Goal: Transaction & Acquisition: Download file/media

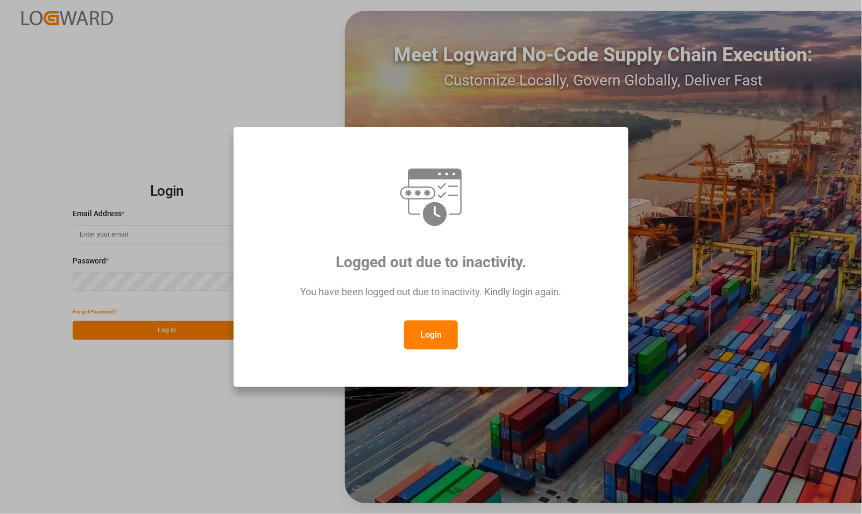
click at [428, 331] on button "Login" at bounding box center [431, 335] width 54 height 29
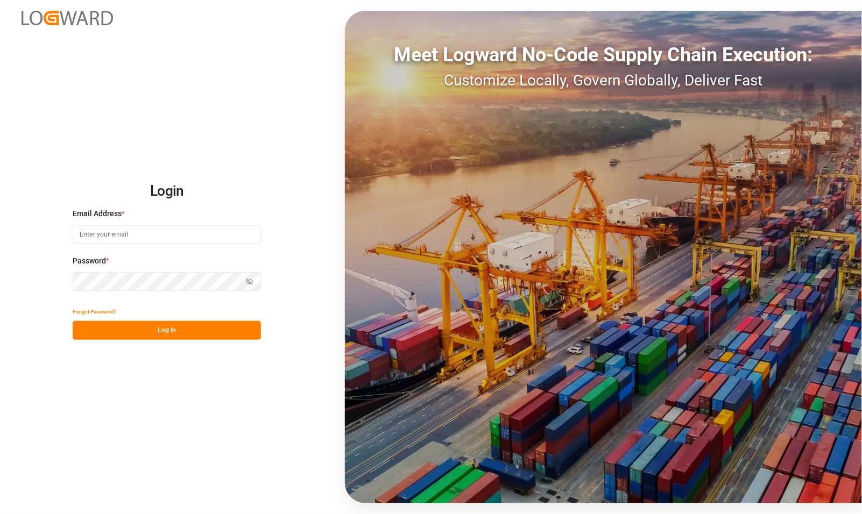
click at [137, 235] on input at bounding box center [167, 234] width 188 height 19
type input "[PERSON_NAME][EMAIL_ADDRESS][PERSON_NAME][DOMAIN_NAME]"
click at [150, 324] on button "Log In" at bounding box center [167, 330] width 188 height 19
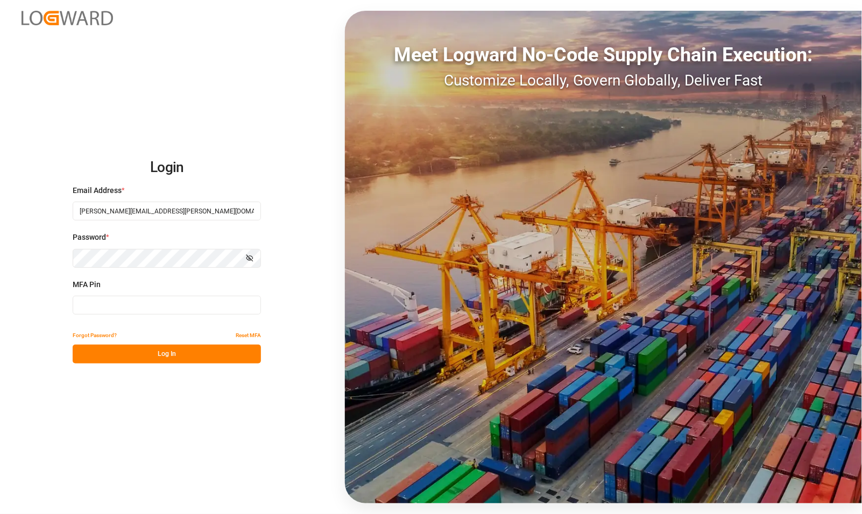
click at [167, 299] on input at bounding box center [167, 305] width 188 height 19
type input "182477"
click at [171, 351] on button "Log In" at bounding box center [167, 354] width 188 height 19
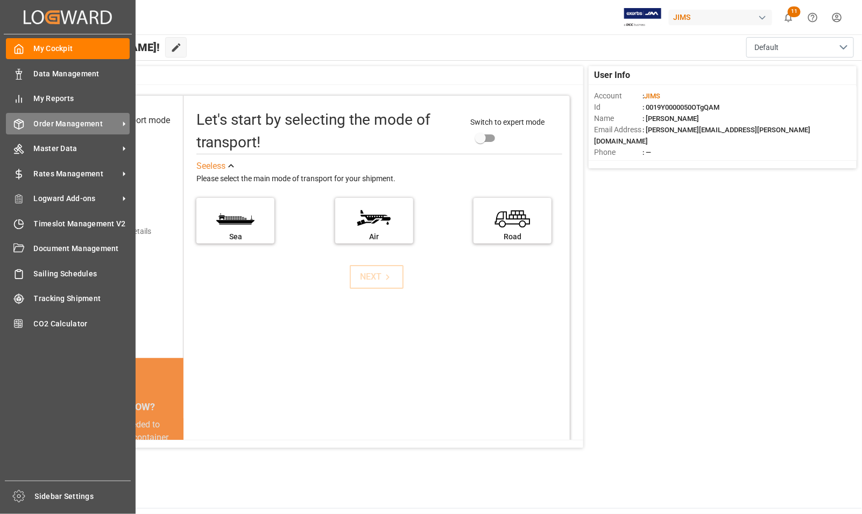
click at [55, 122] on span "Order Management" at bounding box center [76, 123] width 85 height 11
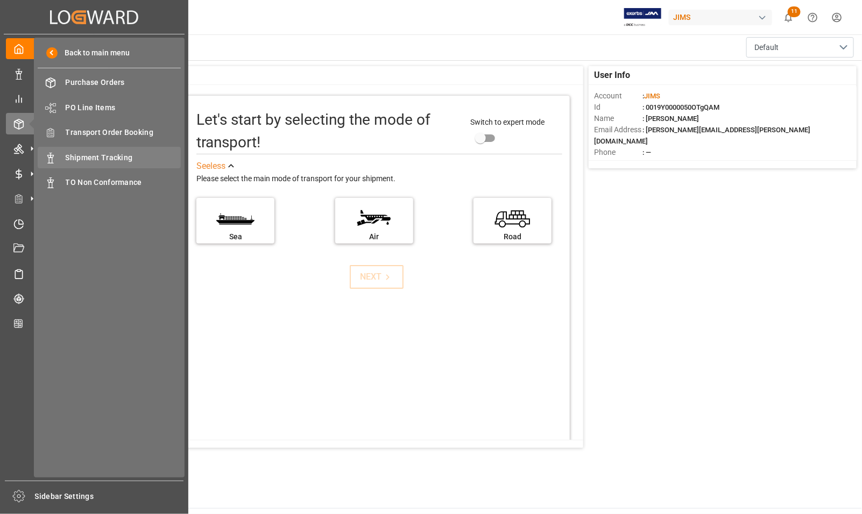
click at [82, 154] on span "Shipment Tracking" at bounding box center [124, 157] width 116 height 11
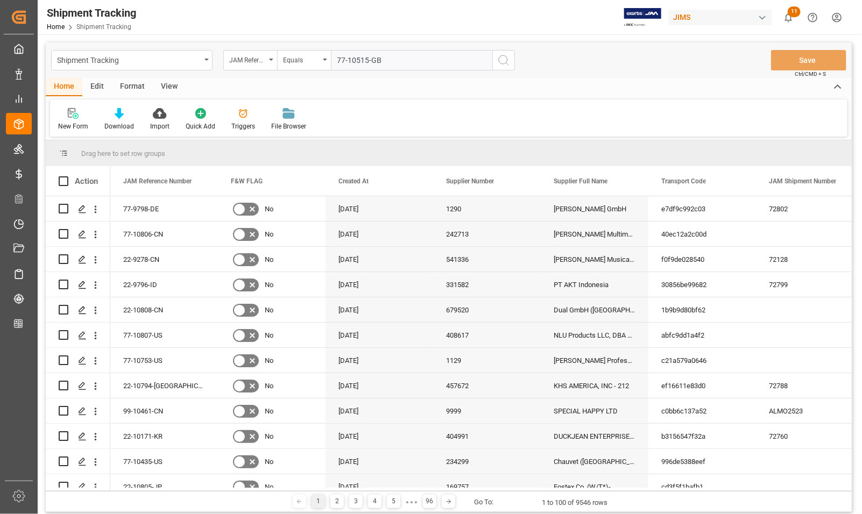
type input "77-10515-GB"
click at [505, 61] on icon "search button" at bounding box center [503, 60] width 13 height 13
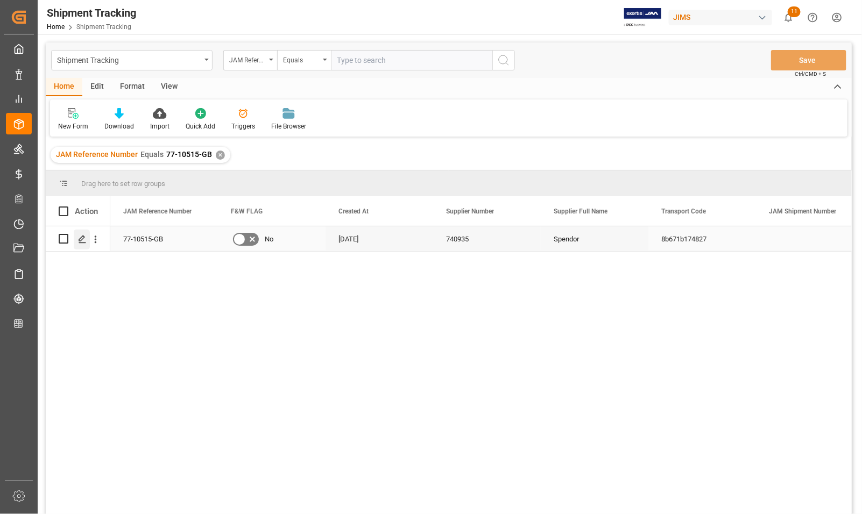
click at [79, 237] on icon "Press SPACE to select this row." at bounding box center [82, 239] width 9 height 9
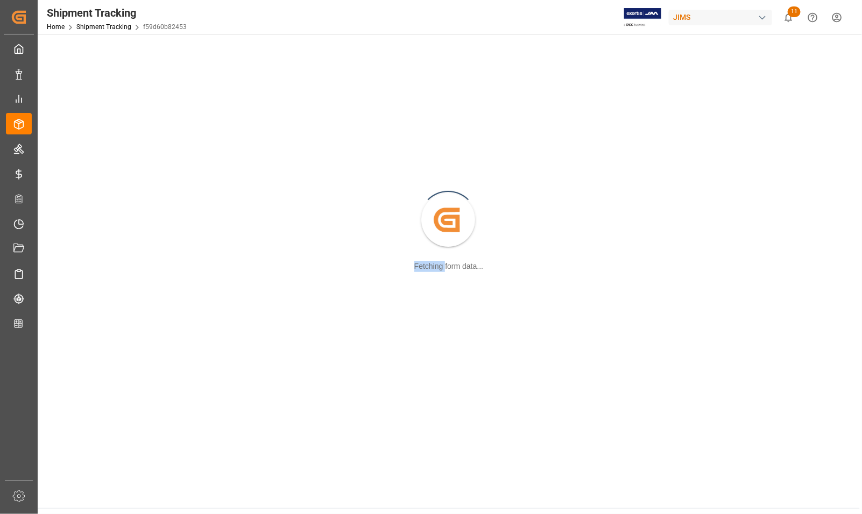
click at [79, 237] on div "Created by potrace 1.15, written by [PERSON_NAME] [DATE]-[DATE] Fetching form d…" at bounding box center [448, 221] width 809 height 360
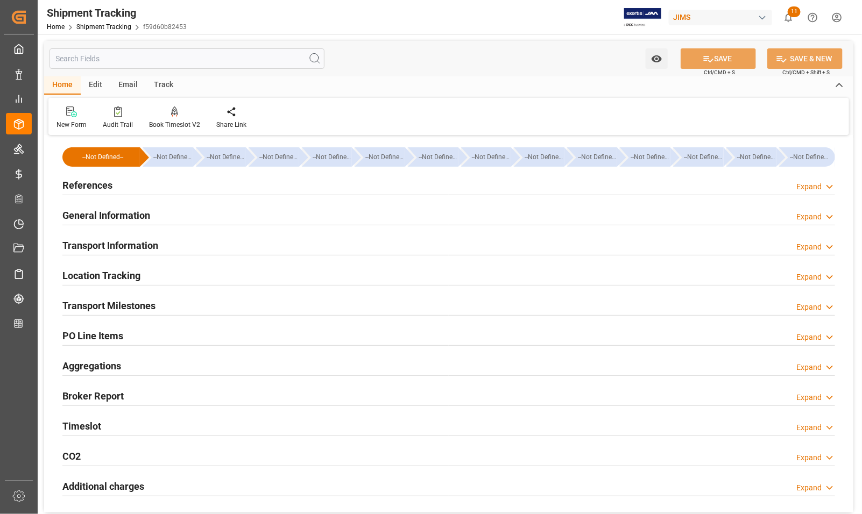
type input "[DATE]"
click at [90, 183] on h2 "References" at bounding box center [87, 185] width 50 height 15
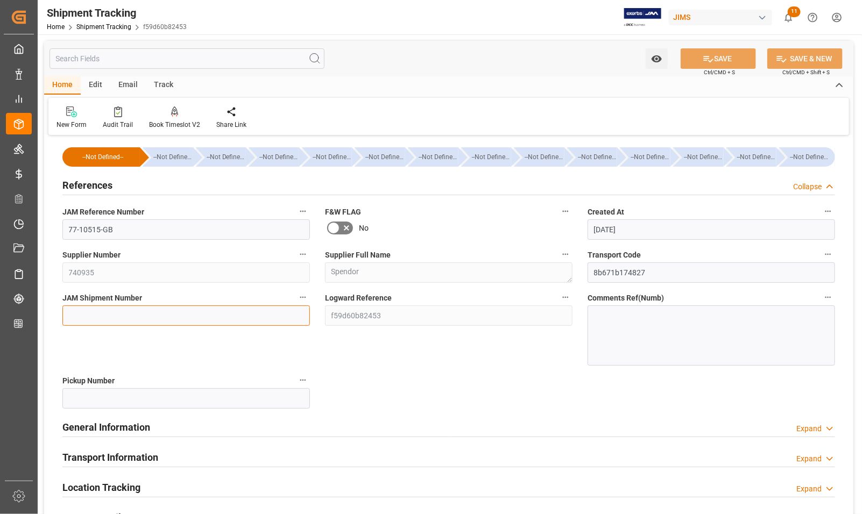
click at [89, 314] on input at bounding box center [185, 316] width 247 height 20
type input "72803"
click at [727, 62] on button "SAVE" at bounding box center [718, 58] width 75 height 20
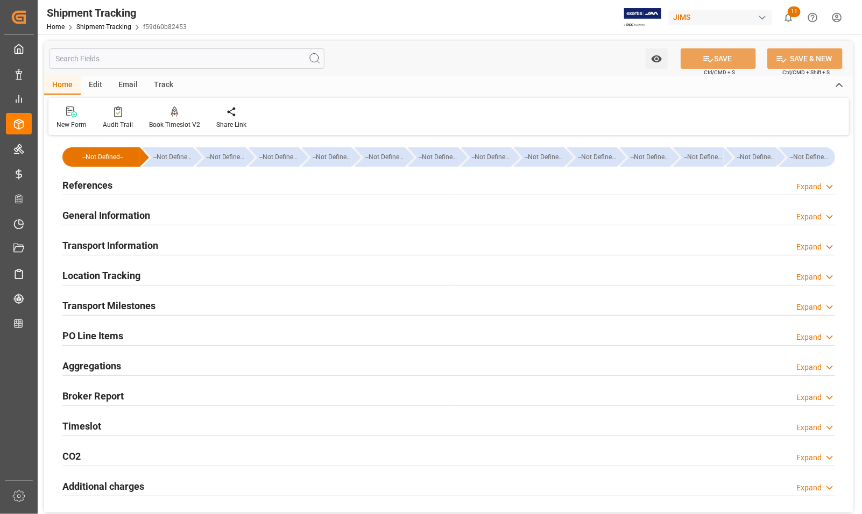
click at [119, 304] on h2 "Transport Milestones" at bounding box center [108, 306] width 93 height 15
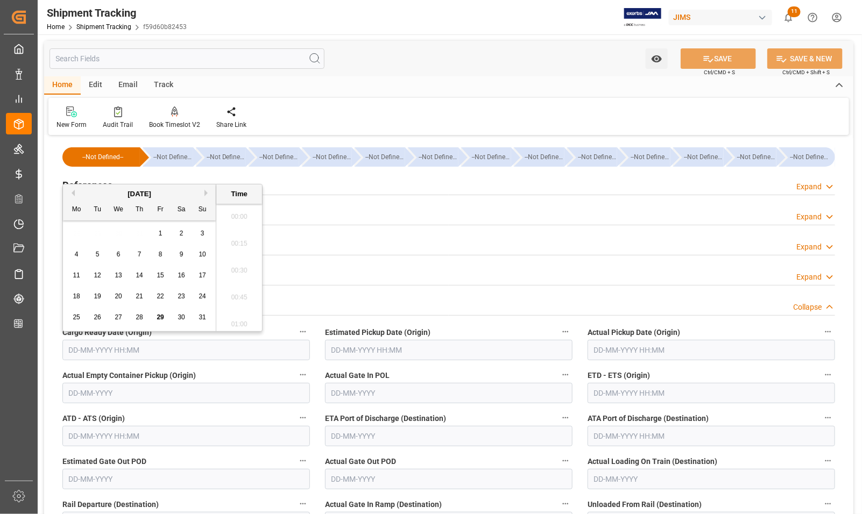
click at [131, 348] on input "text" at bounding box center [185, 350] width 247 height 20
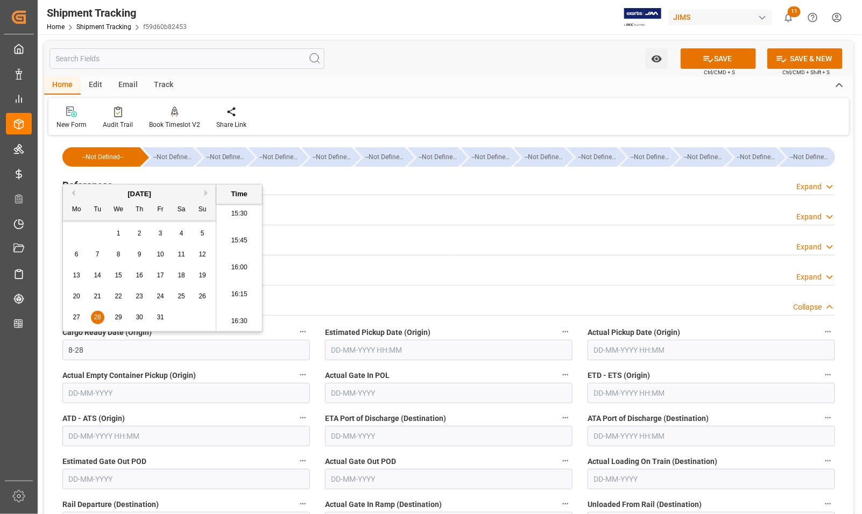
click at [203, 192] on div "[DATE]" at bounding box center [139, 194] width 153 height 11
click at [169, 350] on input "8-28" at bounding box center [185, 350] width 247 height 20
drag, startPoint x: 81, startPoint y: 353, endPoint x: 61, endPoint y: 352, distance: 19.9
click at [61, 352] on div "Cargo Ready Date (Origin) 8-28" at bounding box center [186, 342] width 263 height 43
type input "8"
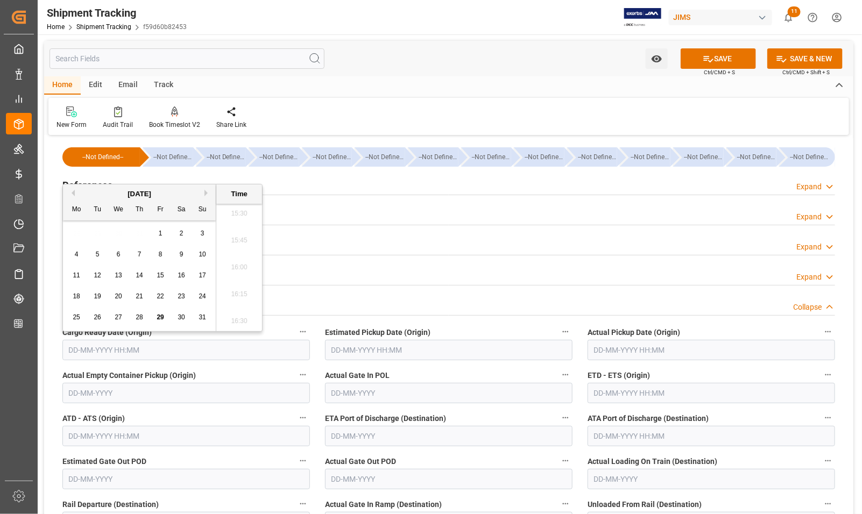
click at [137, 317] on span "28" at bounding box center [139, 318] width 7 height 8
type input "[DATE] 00:00"
click at [675, 352] on input "text" at bounding box center [710, 350] width 247 height 20
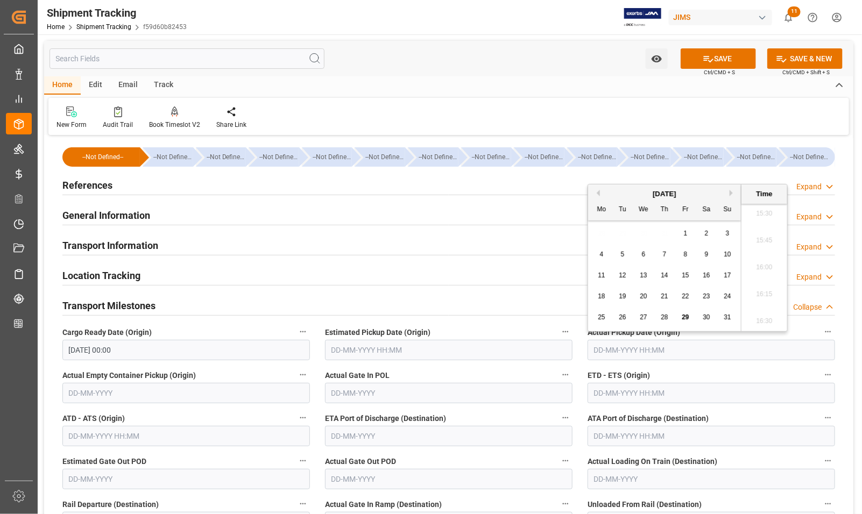
click at [596, 351] on input "text" at bounding box center [710, 350] width 247 height 20
click at [595, 307] on div "18 19 20 21 22 23 24" at bounding box center [664, 296] width 147 height 21
click at [662, 318] on span "28" at bounding box center [664, 318] width 7 height 8
type input "[DATE] 00:00"
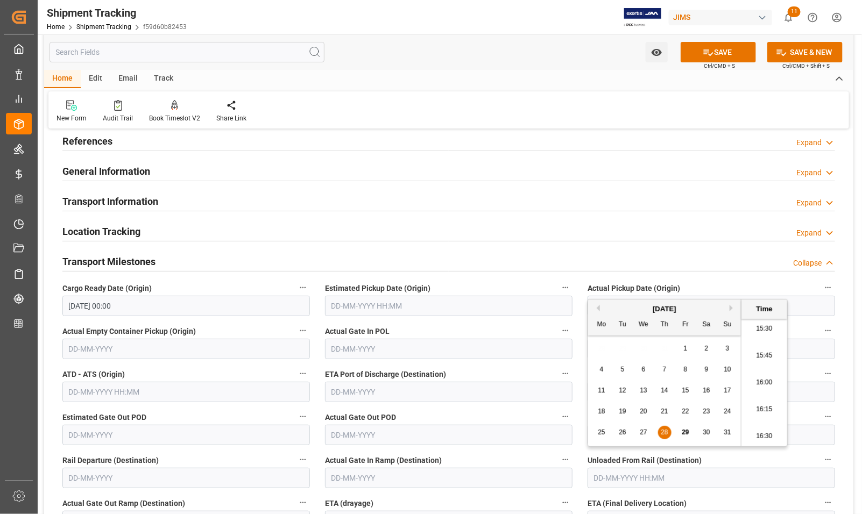
scroll to position [67, 0]
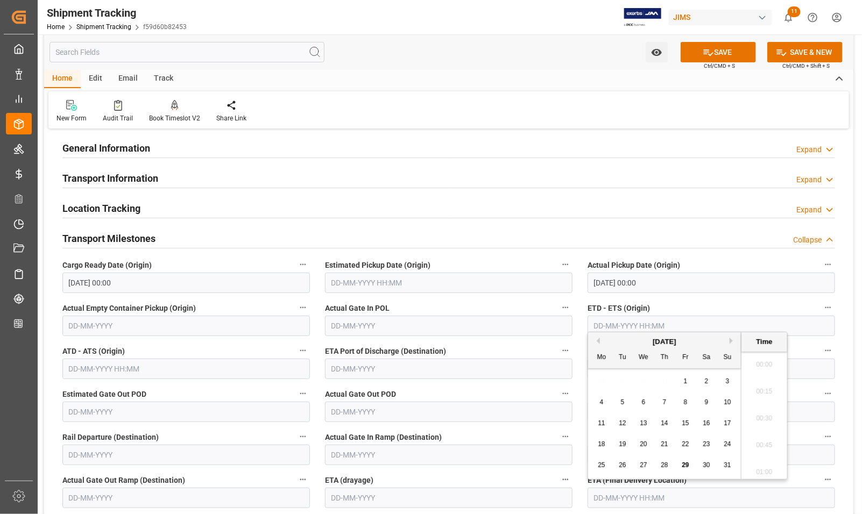
click at [603, 493] on input "text" at bounding box center [710, 498] width 247 height 20
click at [596, 458] on div "25 26 27 28 29 30 31" at bounding box center [664, 465] width 147 height 21
click at [727, 339] on div "[DATE]" at bounding box center [664, 342] width 153 height 11
click at [731, 340] on button "Next Month" at bounding box center [732, 341] width 6 height 6
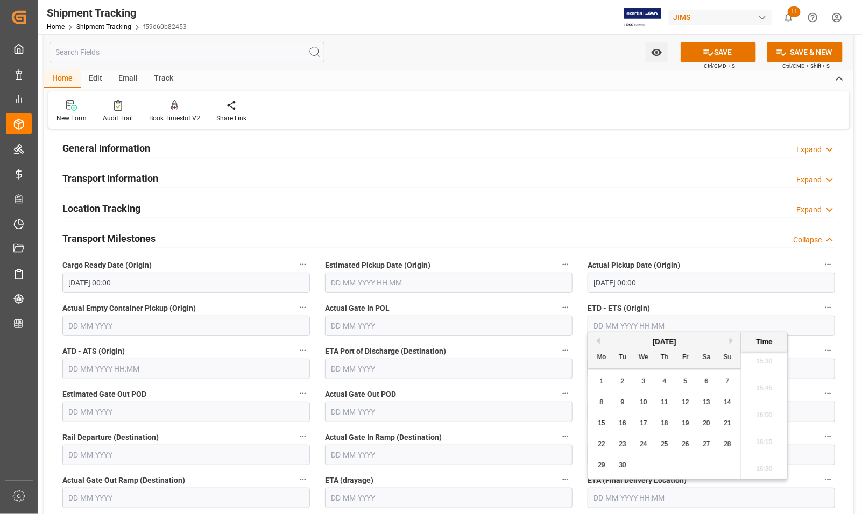
click at [686, 382] on span "5" at bounding box center [686, 382] width 4 height 8
type input "[DATE] 00:00"
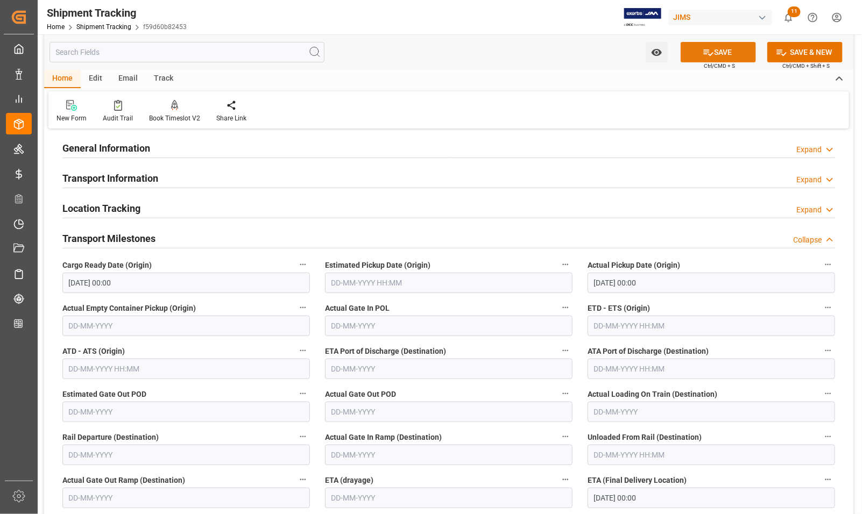
click at [722, 50] on button "SAVE" at bounding box center [718, 52] width 75 height 20
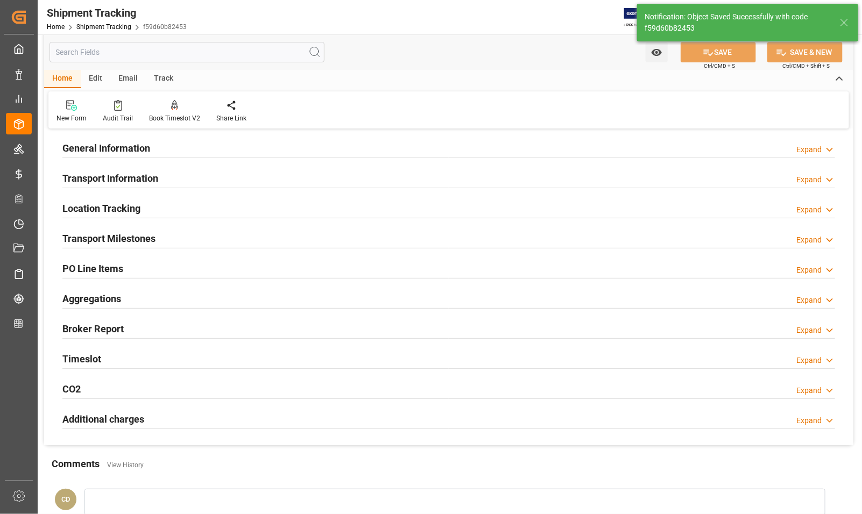
click at [340, 97] on div "New Form Audit Trail Book Timeslot V2 Book a Timeslot for the shipment Share Li…" at bounding box center [448, 109] width 800 height 37
click at [372, 58] on div "Watch Option SAVE Ctrl/CMD + S SAVE & NEW Ctrl/CMD + Shift + S" at bounding box center [448, 52] width 809 height 36
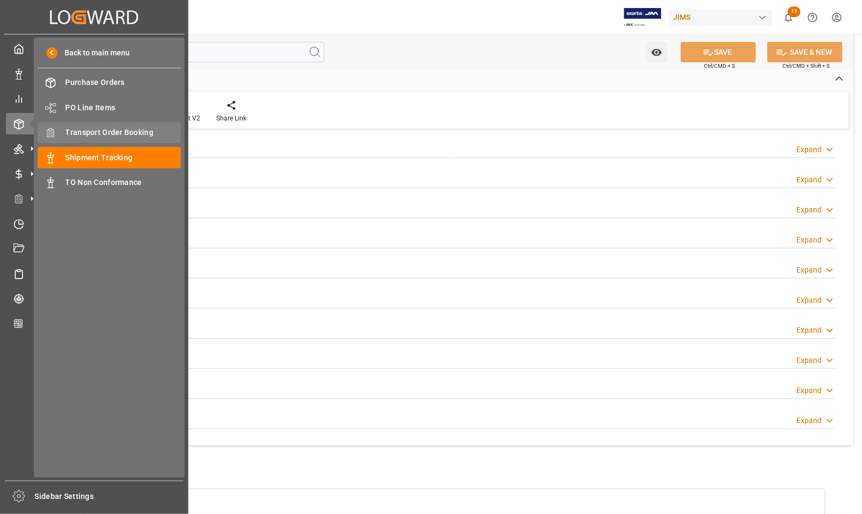
click at [105, 126] on div "Transport Order Booking Transport Order Booking" at bounding box center [109, 132] width 143 height 21
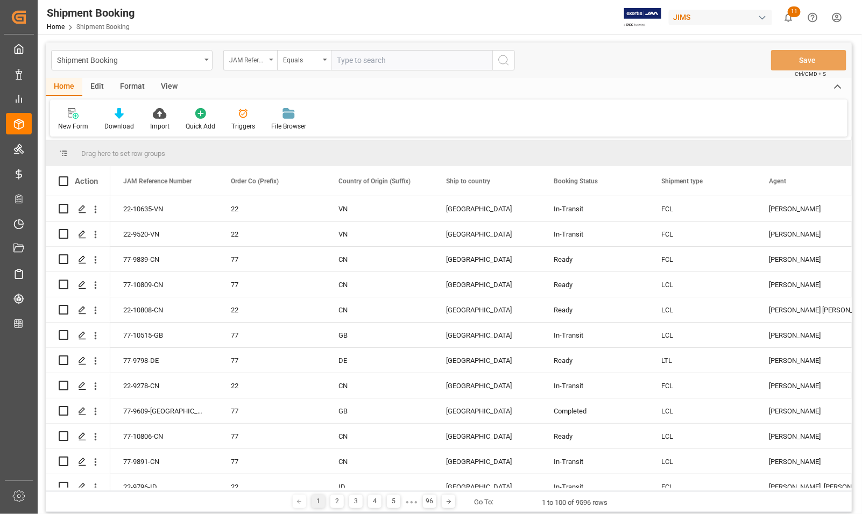
click at [256, 54] on div "JAM Reference Number" at bounding box center [247, 59] width 37 height 12
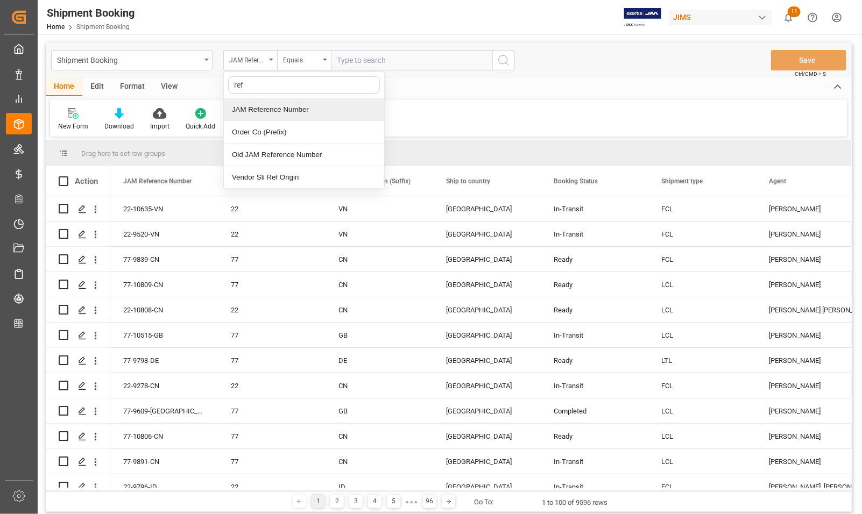
type input "ref"
click at [300, 24] on div "Shipment Booking Home Shipment Booking JIMS 11 Notifications Only show unread A…" at bounding box center [446, 17] width 832 height 34
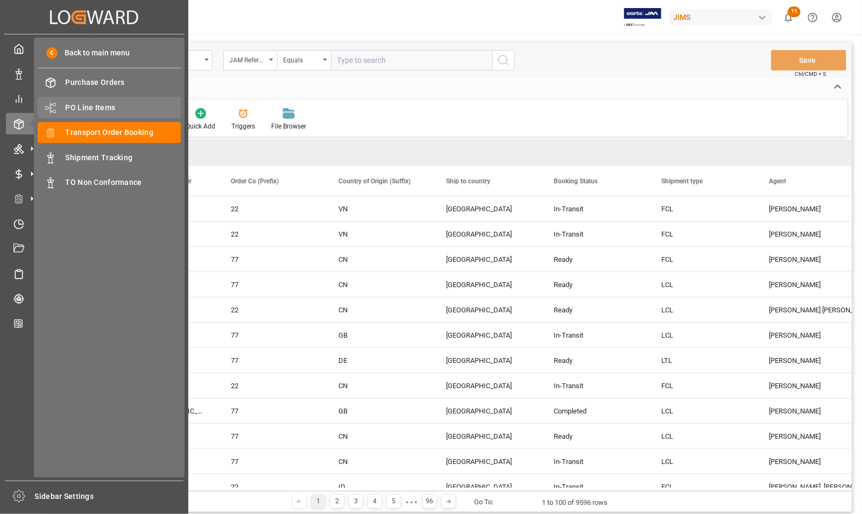
click at [81, 104] on span "PO Line Items" at bounding box center [124, 107] width 116 height 11
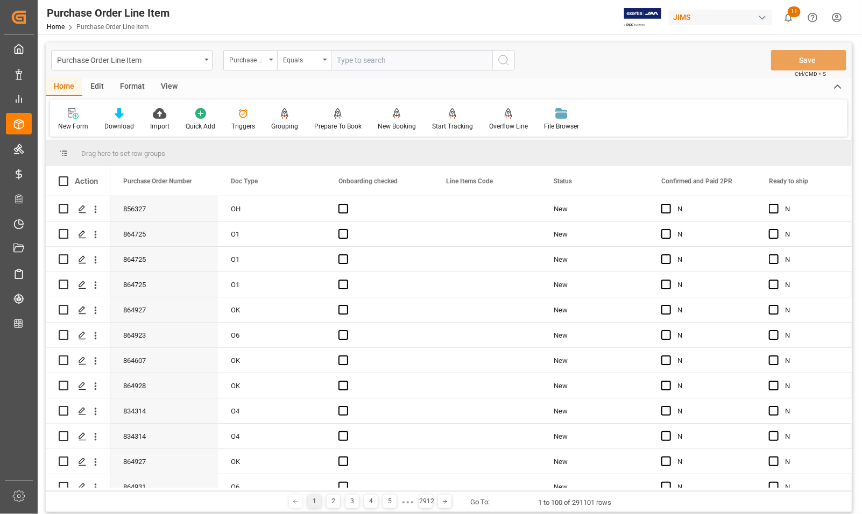
click at [243, 60] on div "Purchase Order Number" at bounding box center [247, 59] width 37 height 12
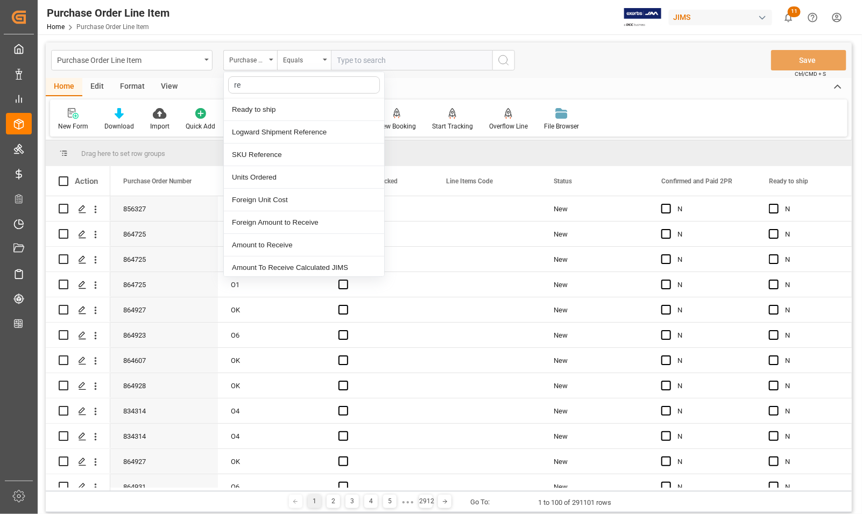
type input "ref"
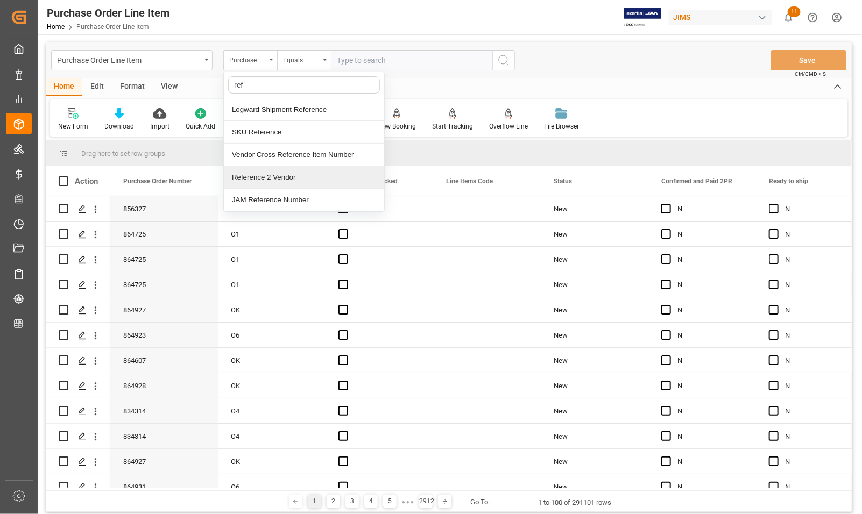
click at [252, 178] on div "Reference 2 Vendor" at bounding box center [304, 177] width 160 height 23
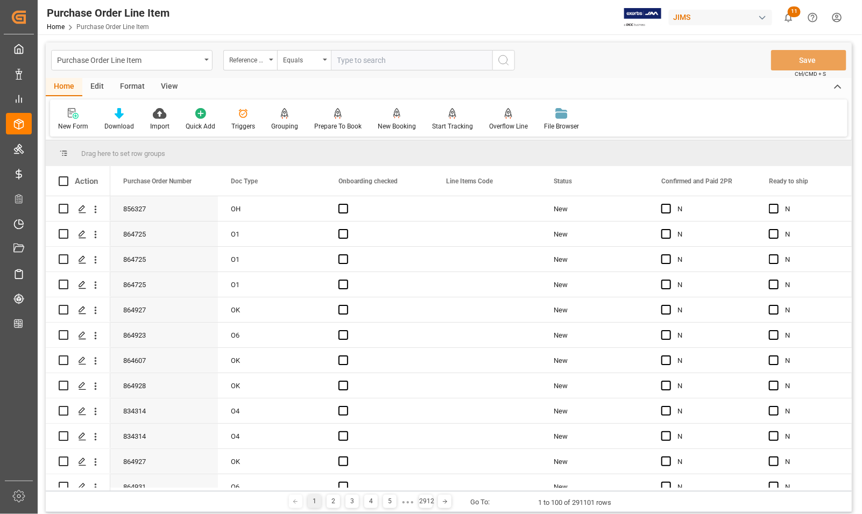
click at [356, 58] on input "text" at bounding box center [411, 60] width 161 height 20
click at [168, 86] on div "View" at bounding box center [169, 87] width 33 height 18
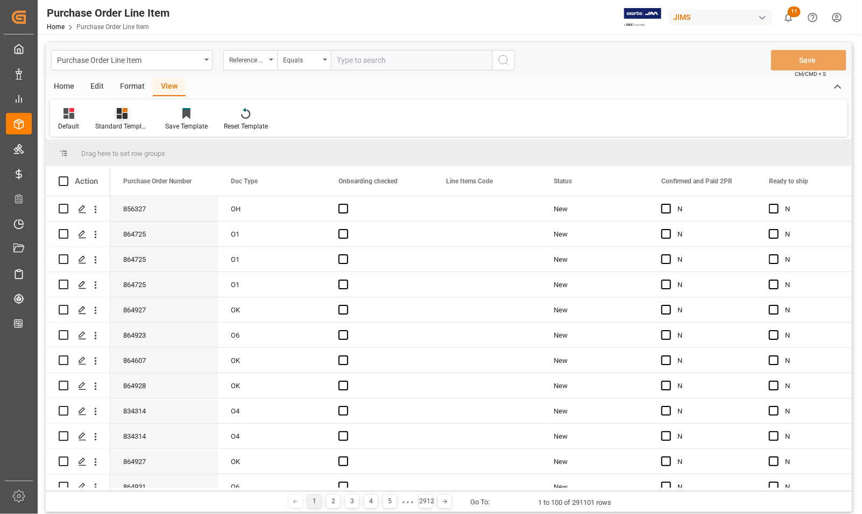
click at [125, 129] on div "Standard Templates" at bounding box center [122, 127] width 54 height 10
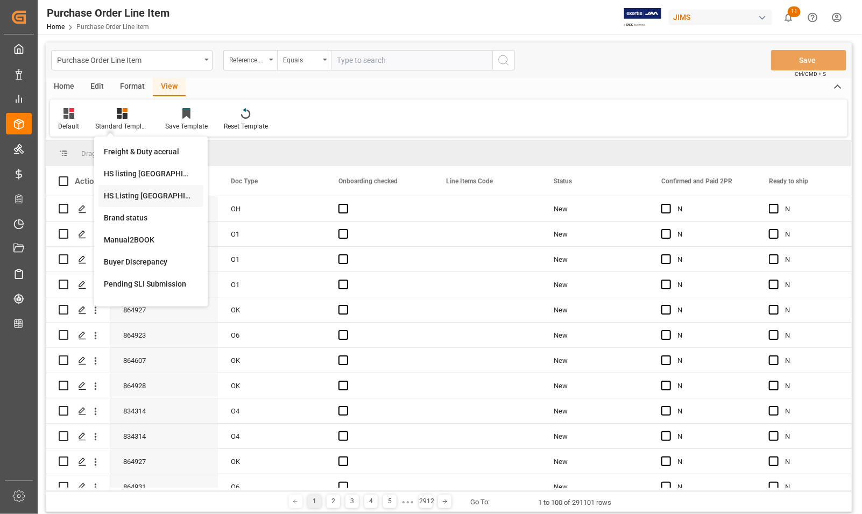
click at [110, 199] on div "HS Listing [GEOGRAPHIC_DATA]" at bounding box center [151, 195] width 94 height 11
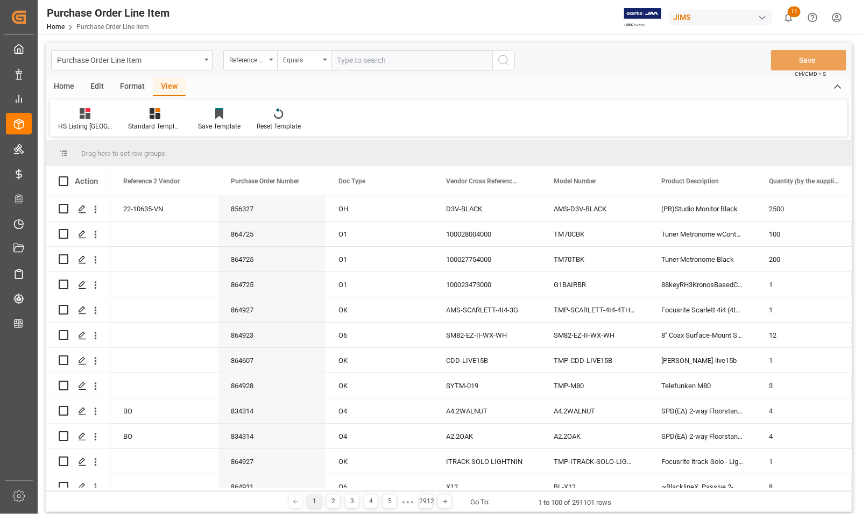
click at [337, 59] on input "text" at bounding box center [411, 60] width 161 height 20
type input "77-10515-GB"
click at [505, 59] on icon "search button" at bounding box center [503, 60] width 13 height 13
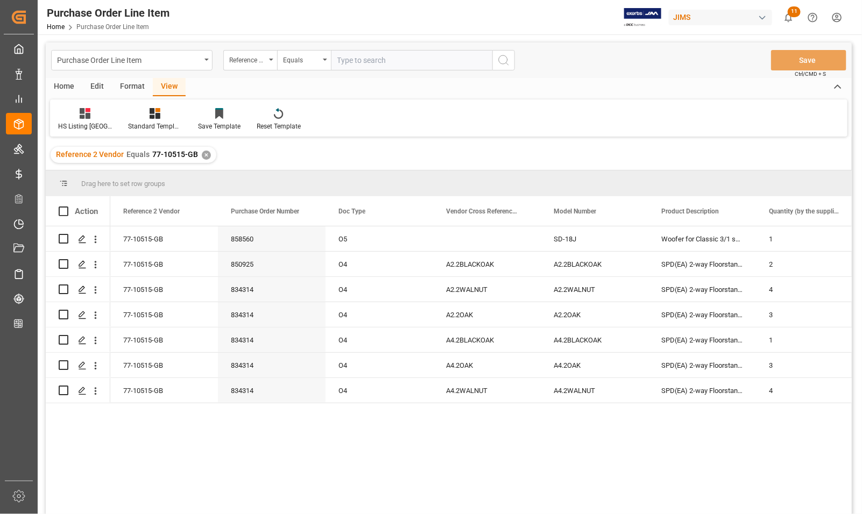
click at [95, 85] on div "Edit" at bounding box center [97, 87] width 30 height 18
click at [59, 87] on div "Home" at bounding box center [64, 87] width 37 height 18
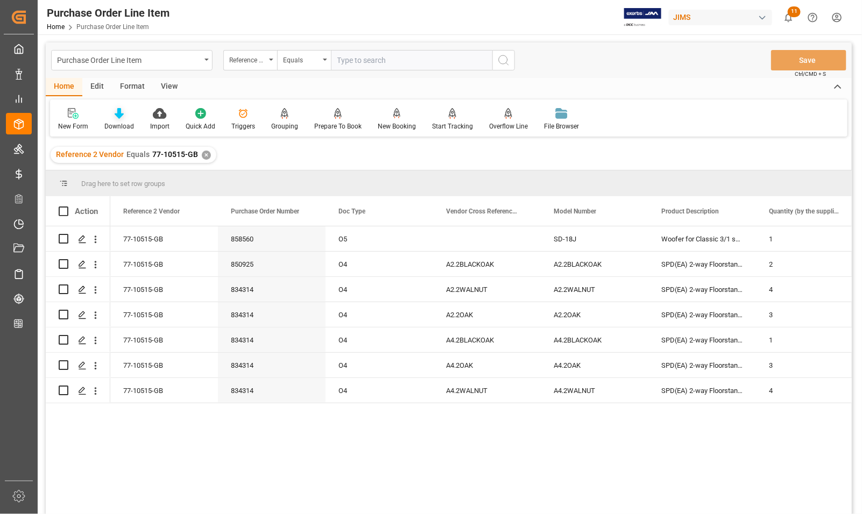
click at [118, 122] on div "Download" at bounding box center [119, 127] width 30 height 10
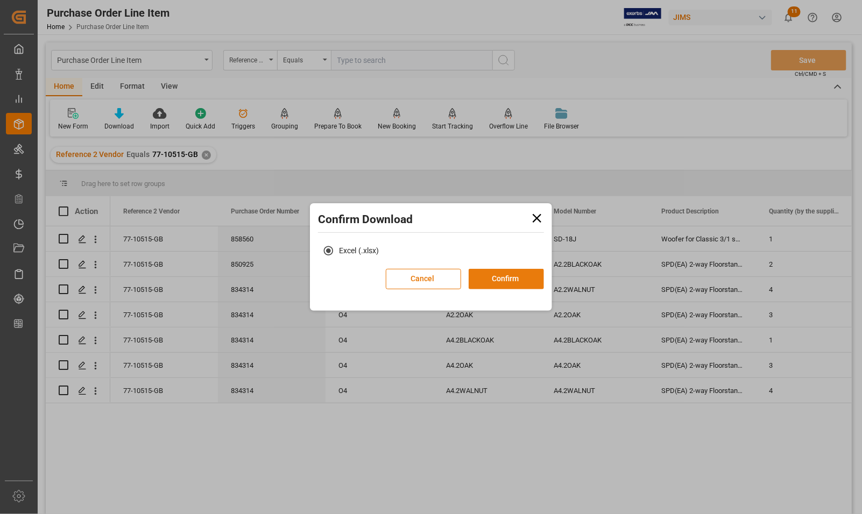
click at [483, 272] on button "Confirm" at bounding box center [506, 279] width 75 height 20
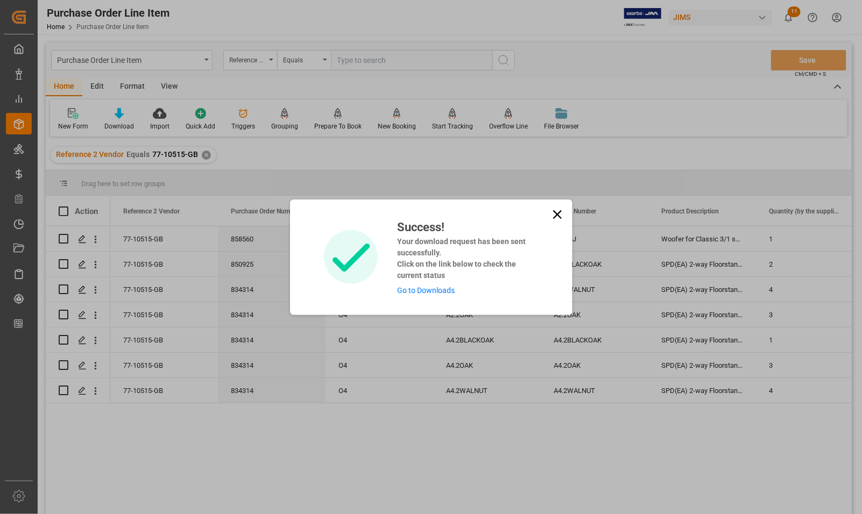
click at [407, 289] on link "Go to Downloads" at bounding box center [426, 290] width 58 height 9
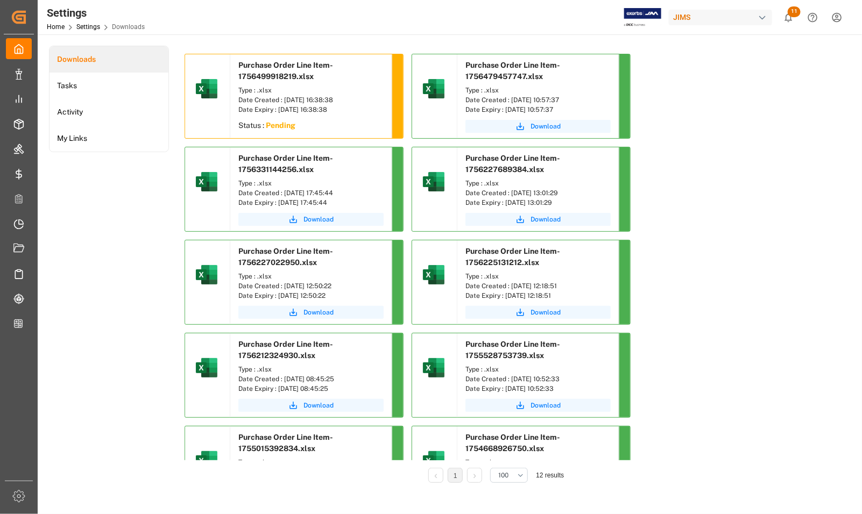
click at [272, 104] on div "Date Created : [DATE] 16:38:38" at bounding box center [310, 100] width 145 height 10
click at [270, 73] on span "Purchase Order Line Item-1756499918219.xlsx" at bounding box center [285, 71] width 95 height 20
click at [269, 122] on sapn "Pending" at bounding box center [281, 125] width 30 height 9
click at [249, 101] on div "Date Created : [DATE] 16:38:38" at bounding box center [310, 100] width 145 height 10
click at [188, 14] on div "Settings Home Settings Downloads JIMS 11 Notifications Only show unread All Wat…" at bounding box center [446, 17] width 832 height 34
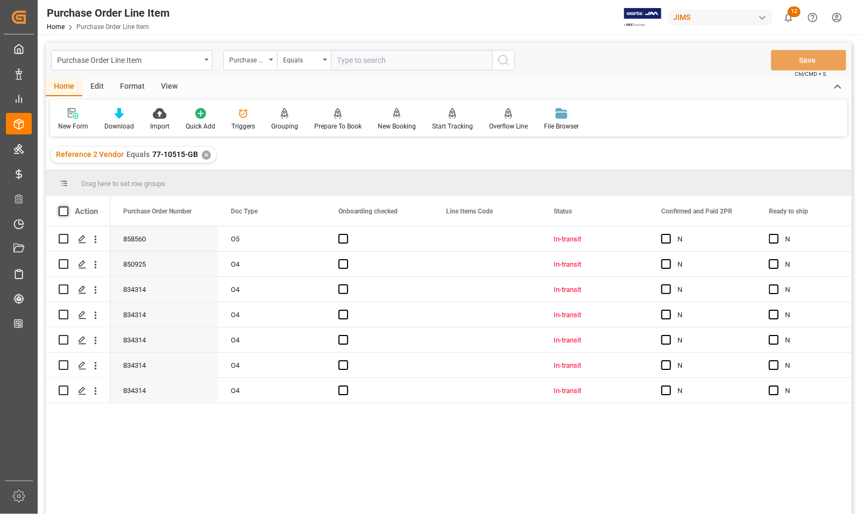
click at [62, 211] on span at bounding box center [64, 212] width 10 height 10
click at [67, 207] on input "checkbox" at bounding box center [67, 207] width 0 height 0
checkbox input "true"
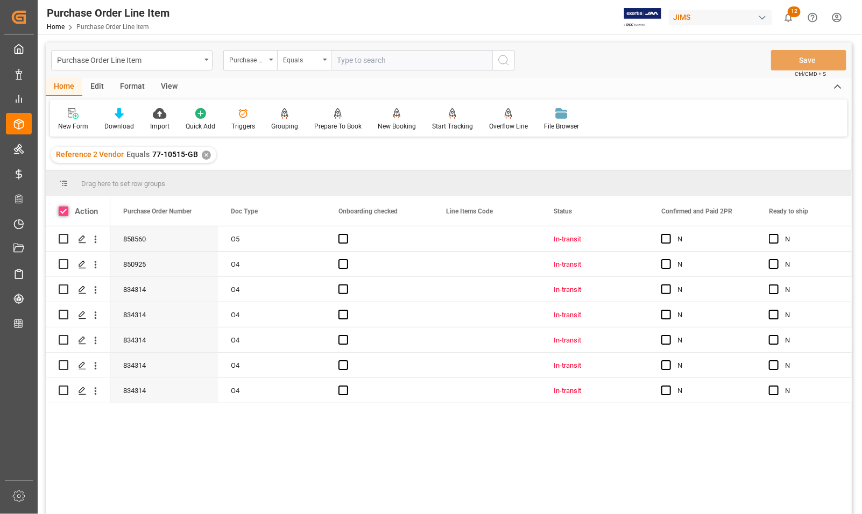
checkbox input "true"
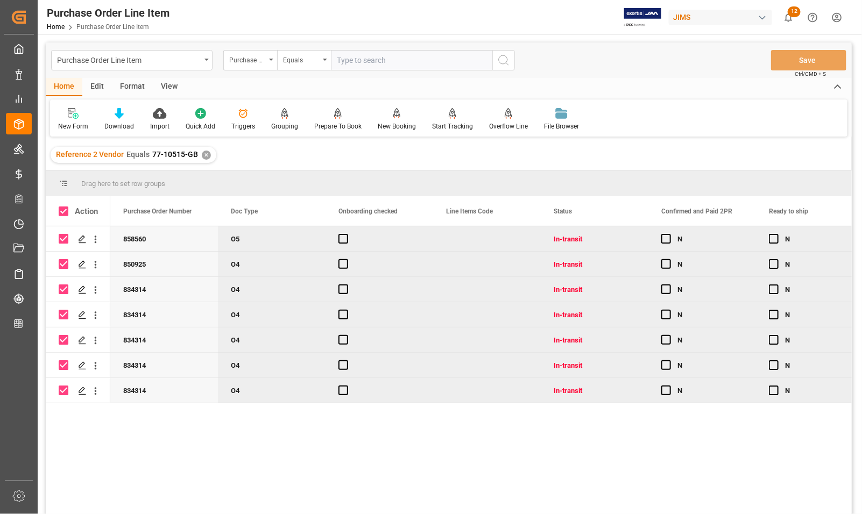
click at [97, 89] on div "Edit" at bounding box center [97, 87] width 30 height 18
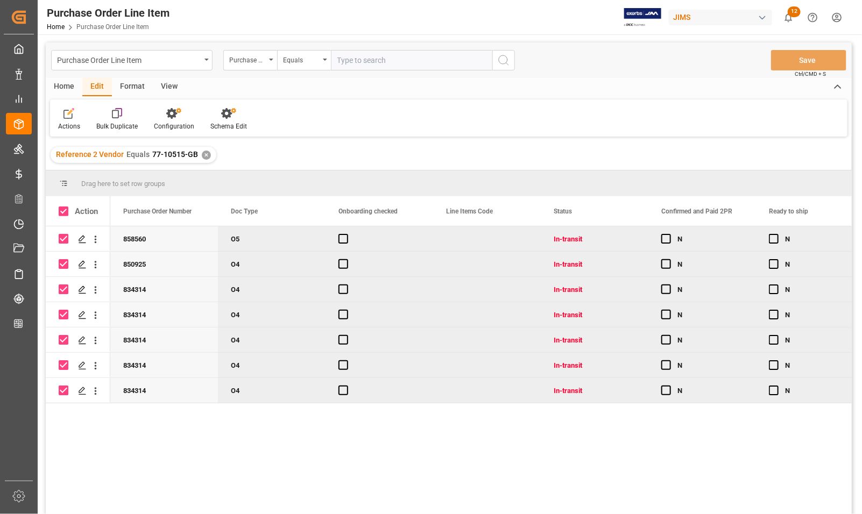
click at [69, 90] on div "Home" at bounding box center [64, 87] width 37 height 18
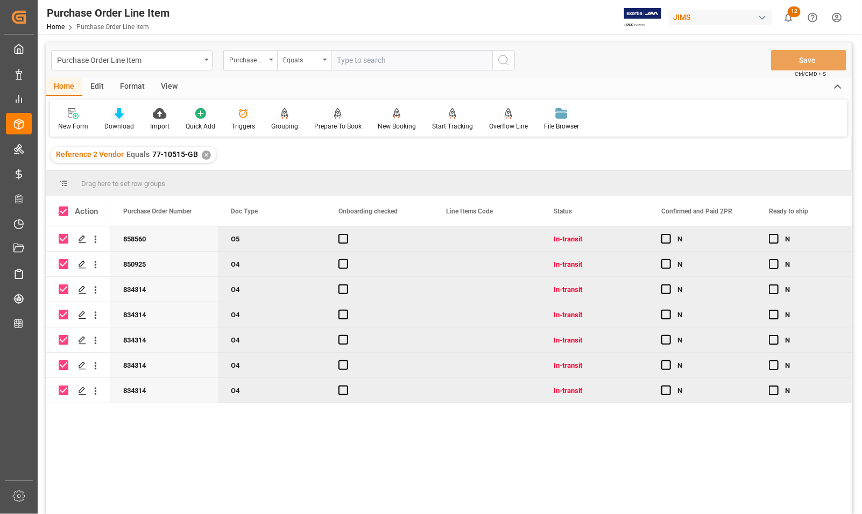
click at [120, 122] on div "Download" at bounding box center [119, 127] width 30 height 10
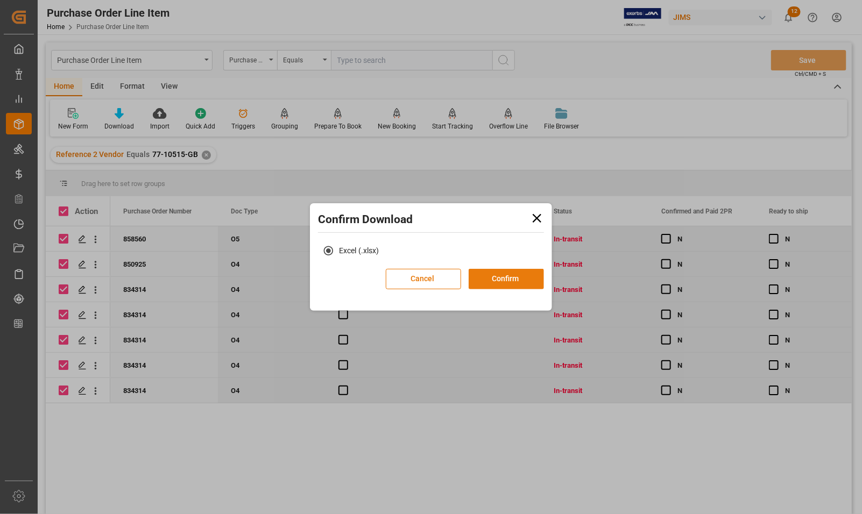
click at [505, 284] on button "Confirm" at bounding box center [506, 279] width 75 height 20
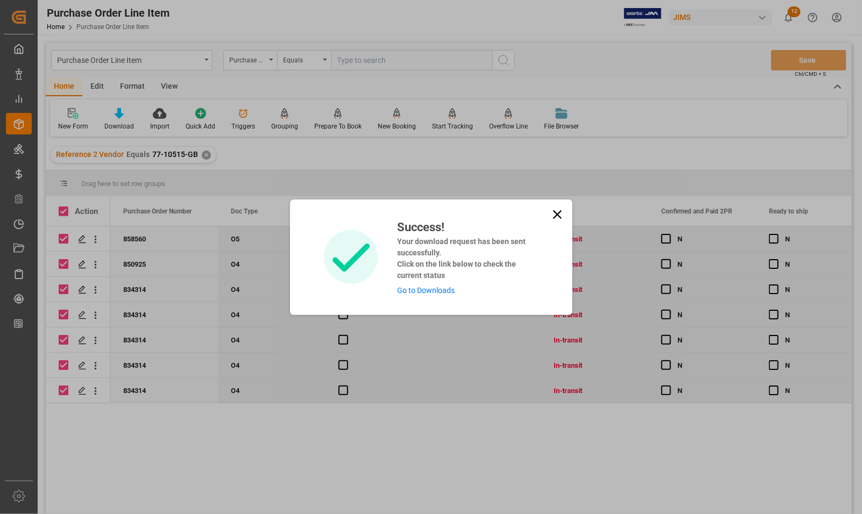
click at [447, 291] on link "Go to Downloads" at bounding box center [426, 290] width 58 height 9
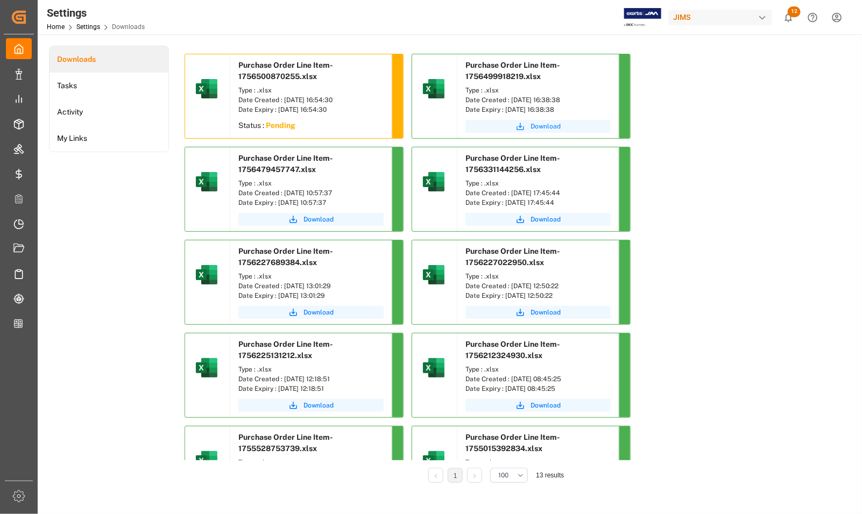
click at [551, 125] on span "Download" at bounding box center [545, 127] width 30 height 10
